Goal: Information Seeking & Learning: Check status

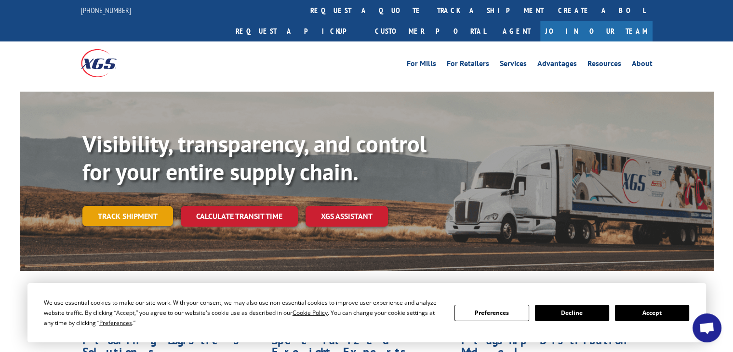
click at [137, 206] on link "Track shipment" at bounding box center [127, 216] width 91 height 20
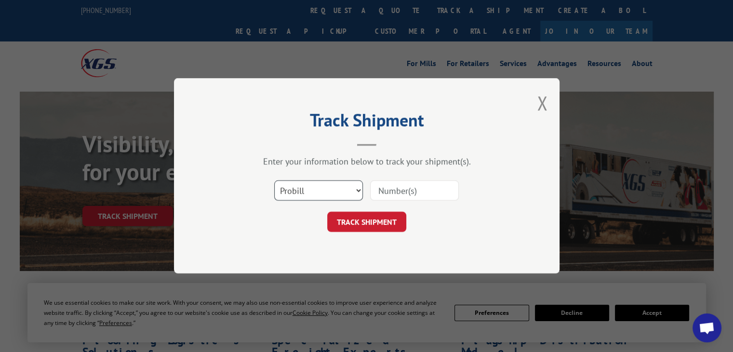
click at [326, 195] on select "Select category... Probill BOL PO" at bounding box center [318, 191] width 89 height 20
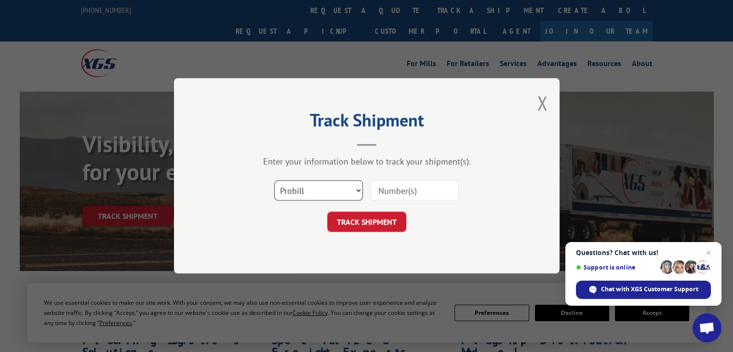
select select "bol"
click at [274, 181] on select "Select category... Probill BOL PO" at bounding box center [318, 191] width 89 height 20
click at [412, 194] on input at bounding box center [414, 191] width 89 height 20
paste input "6082316"
type input "6082316"
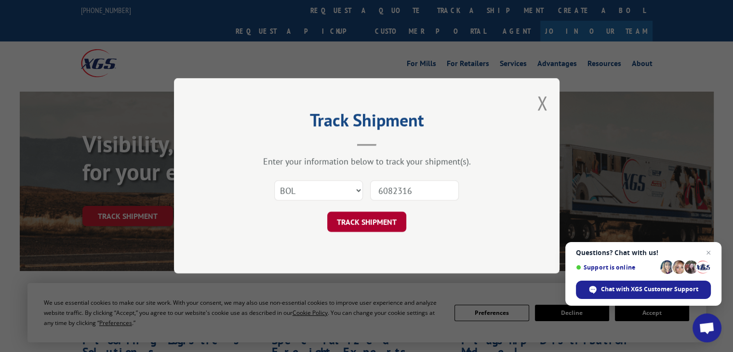
click at [363, 225] on button "TRACK SHIPMENT" at bounding box center [366, 222] width 79 height 20
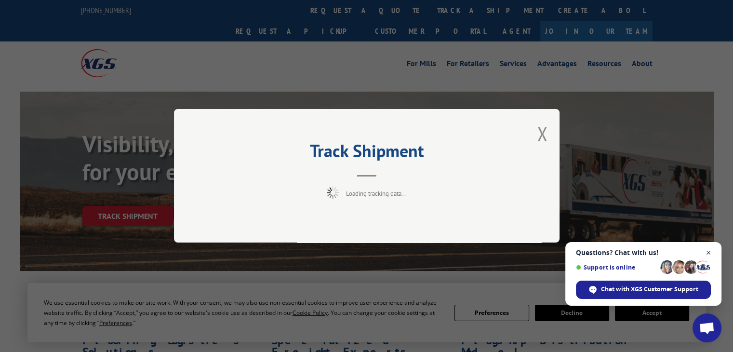
click at [708, 254] on span "Close chat" at bounding box center [709, 253] width 12 height 12
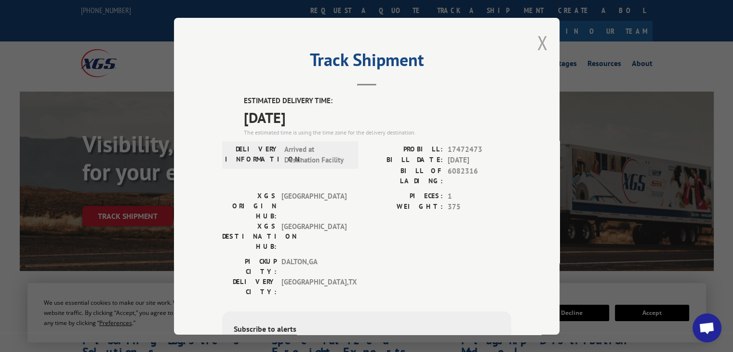
click at [537, 43] on button "Close modal" at bounding box center [542, 43] width 11 height 26
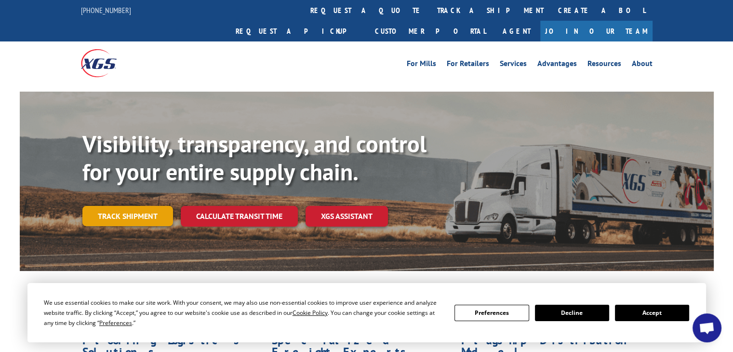
click at [135, 206] on link "Track shipment" at bounding box center [127, 216] width 91 height 20
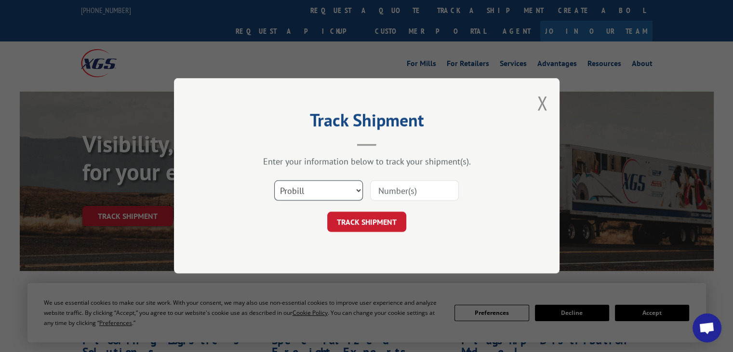
click at [341, 182] on select "Select category... Probill BOL PO" at bounding box center [318, 191] width 89 height 20
select select "bol"
click at [274, 181] on select "Select category... Probill BOL PO" at bounding box center [318, 191] width 89 height 20
paste input "6083449"
type input "6083449"
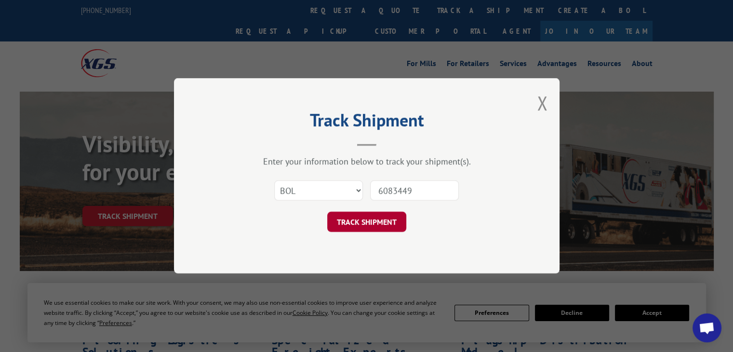
click at [366, 227] on button "TRACK SHIPMENT" at bounding box center [366, 222] width 79 height 20
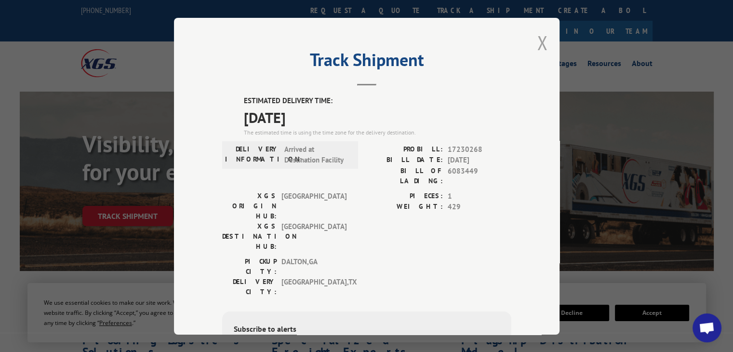
click at [538, 45] on button "Close modal" at bounding box center [542, 43] width 11 height 26
